Goal: Navigation & Orientation: Find specific page/section

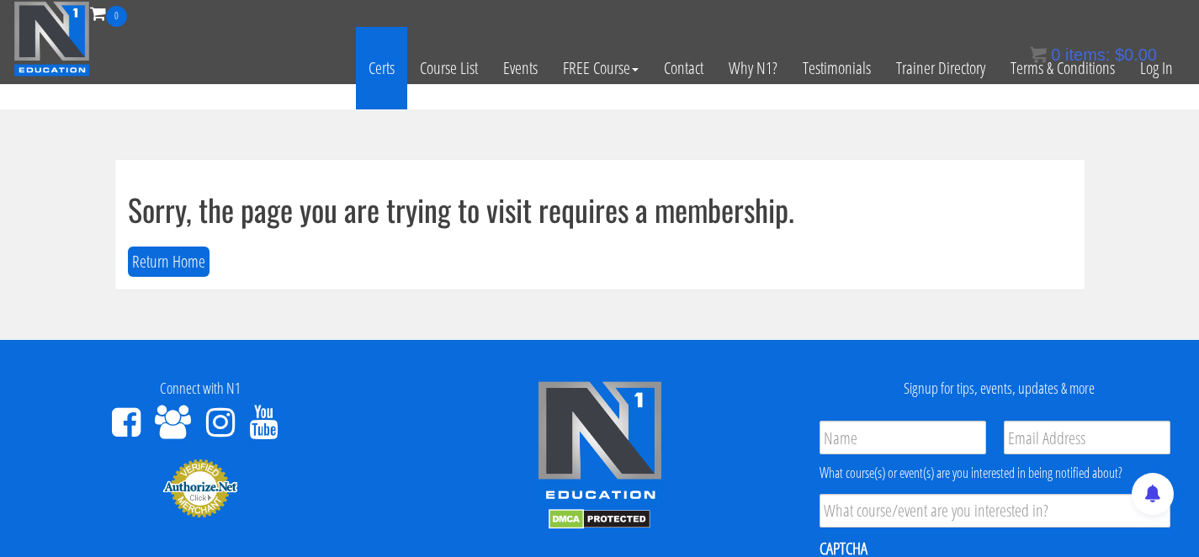
click at [380, 66] on link "Certs" at bounding box center [381, 68] width 51 height 82
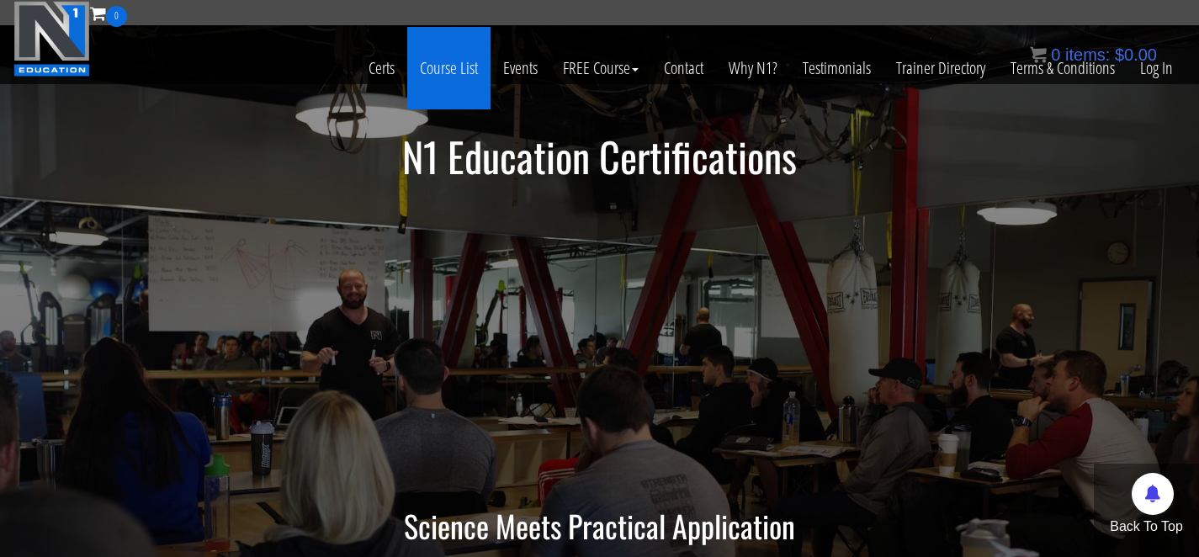
click at [443, 75] on link "Course List" at bounding box center [448, 68] width 83 height 82
